Goal: Browse casually: Explore the website without a specific task or goal

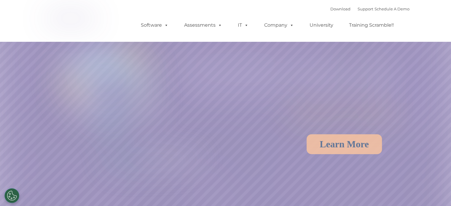
select select "MEDIUM"
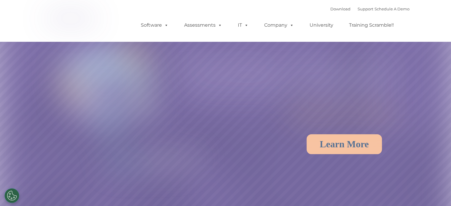
select select "MEDIUM"
click at [88, 20] on img at bounding box center [71, 20] width 59 height 30
